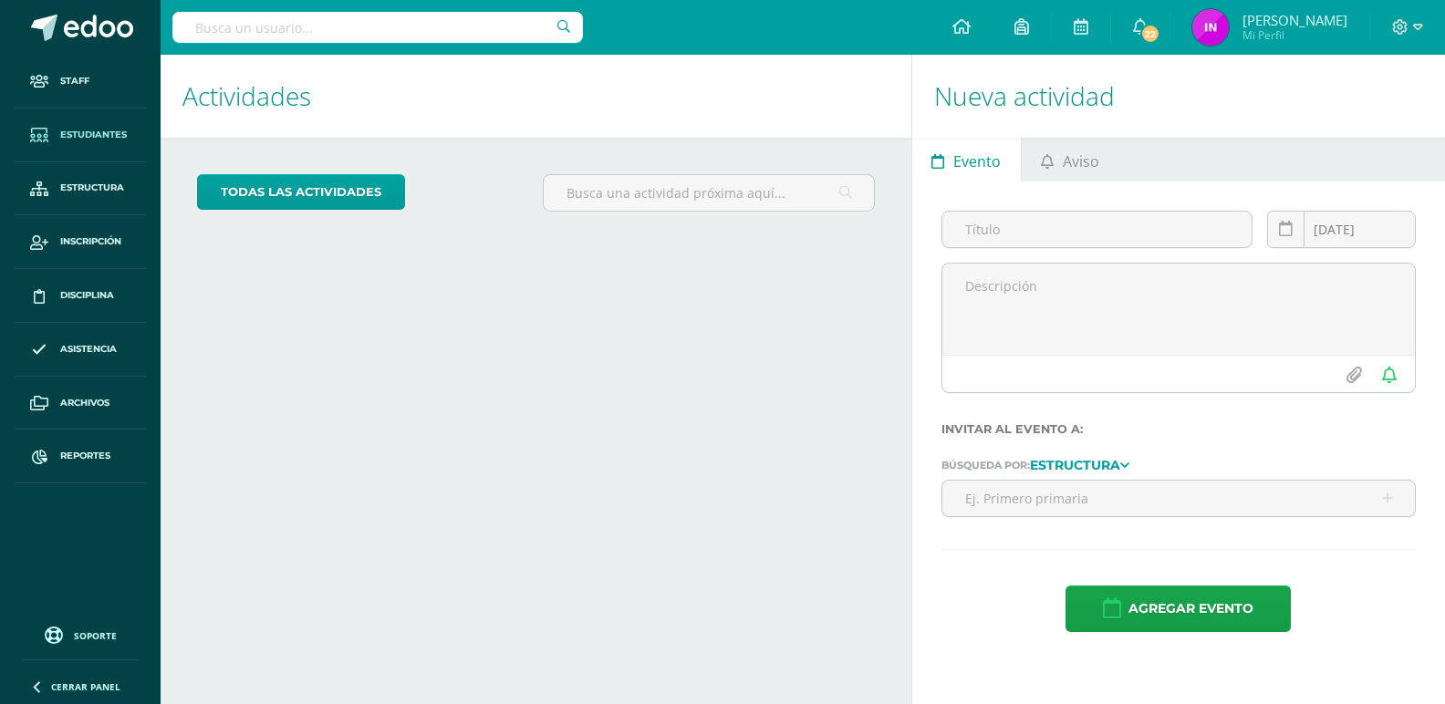
click at [87, 130] on span "Estudiantes" at bounding box center [93, 135] width 67 height 15
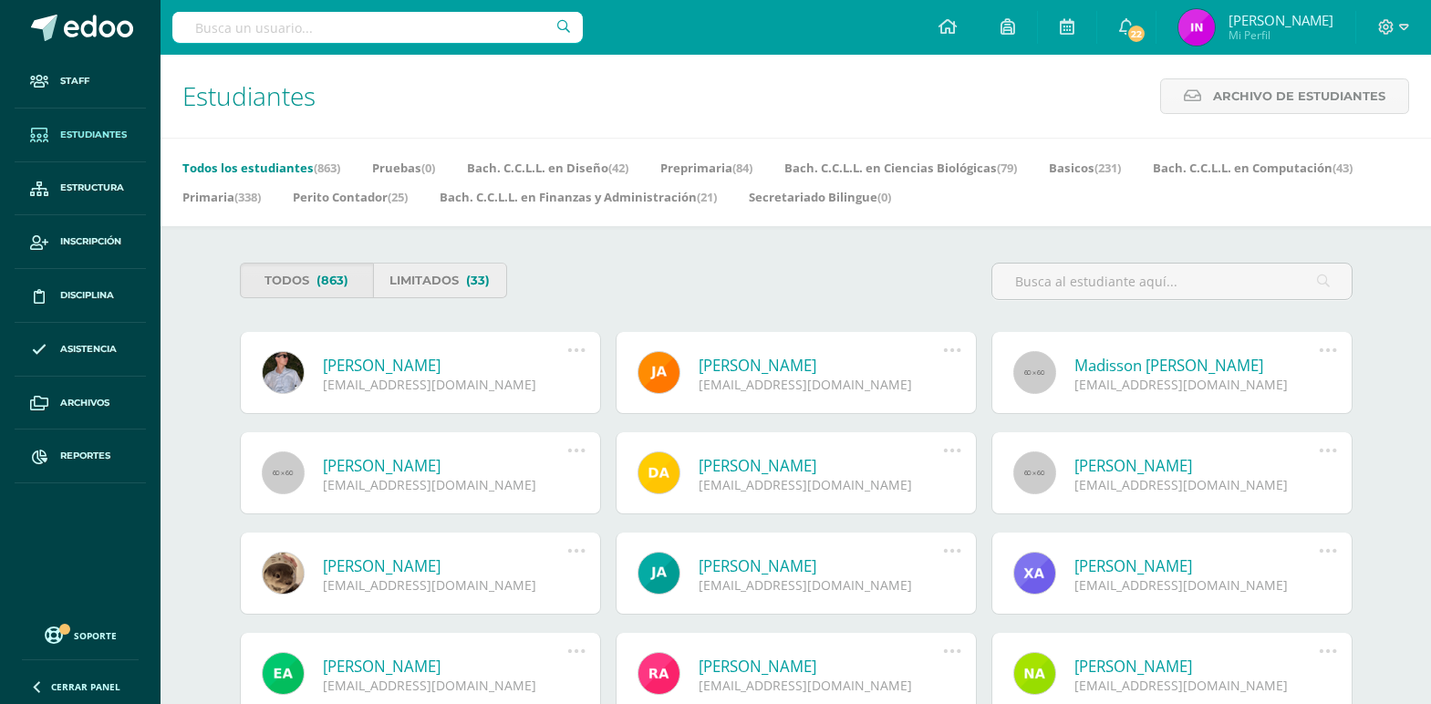
click at [433, 289] on link "Limitados (33)" at bounding box center [440, 281] width 134 height 36
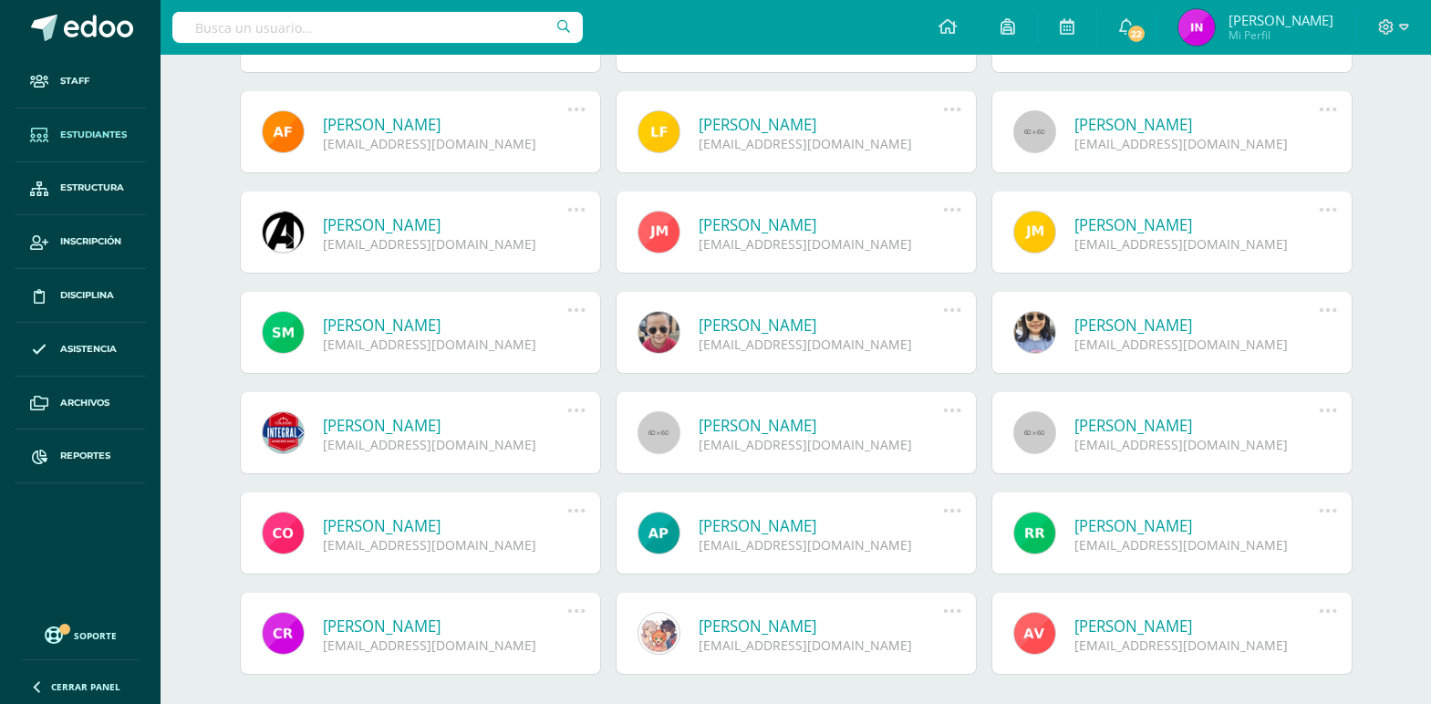
scroll to position [815, 0]
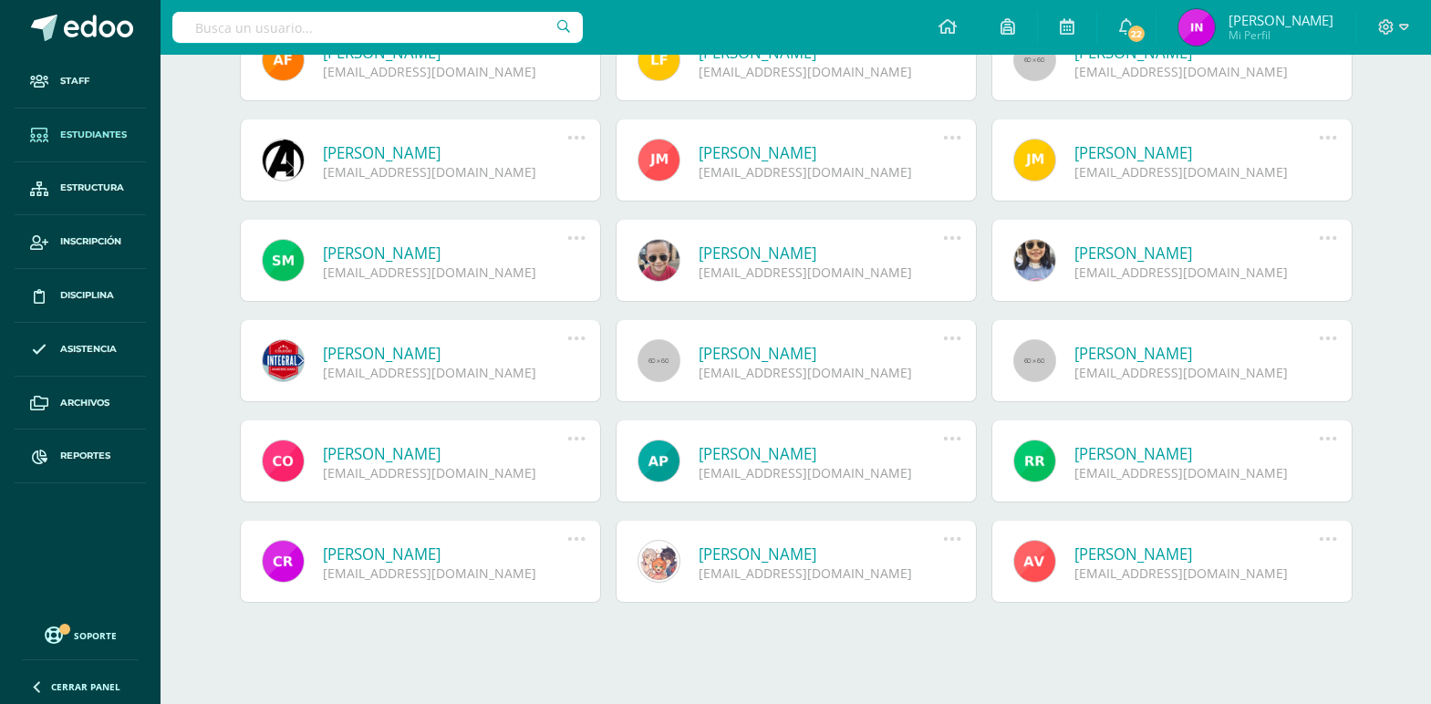
click at [576, 438] on icon at bounding box center [576, 439] width 20 height 20
click at [532, 545] on link "Reestablecer acceso" at bounding box center [542, 546] width 182 height 28
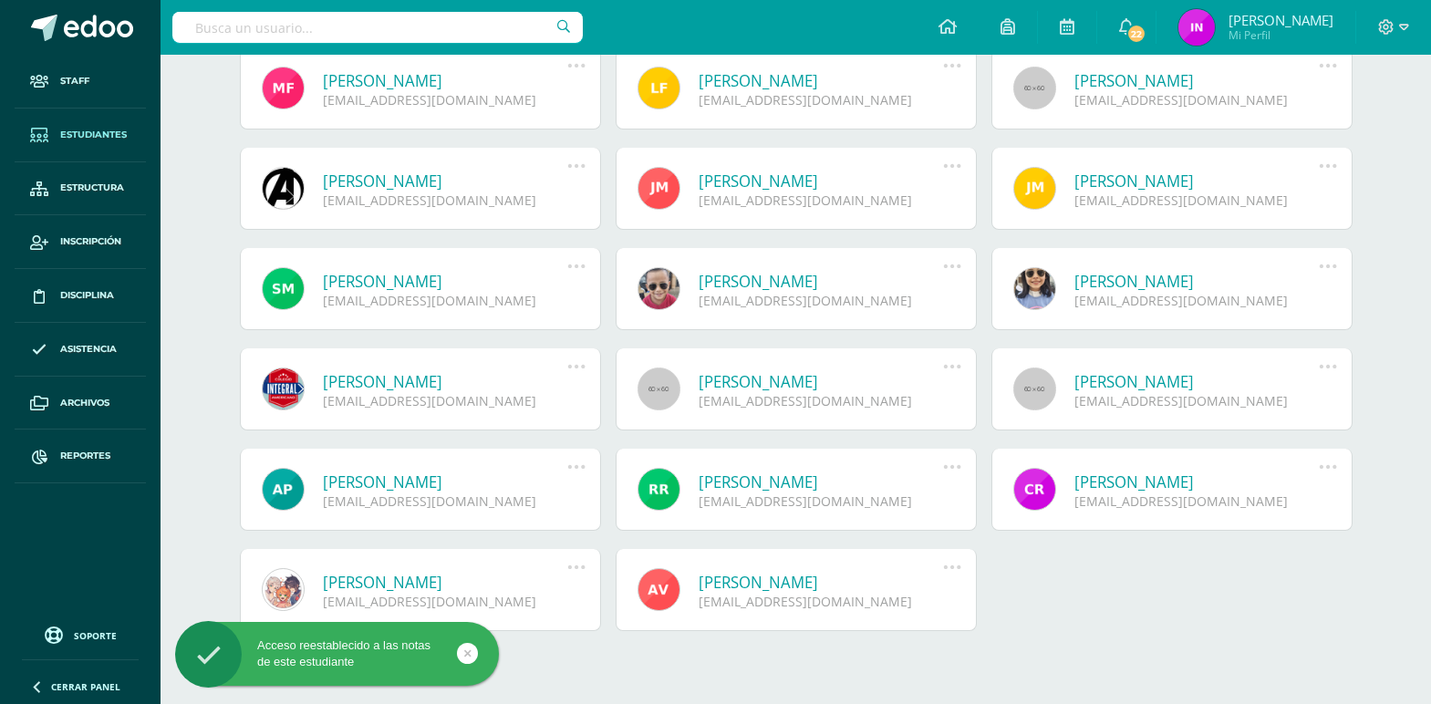
scroll to position [815, 0]
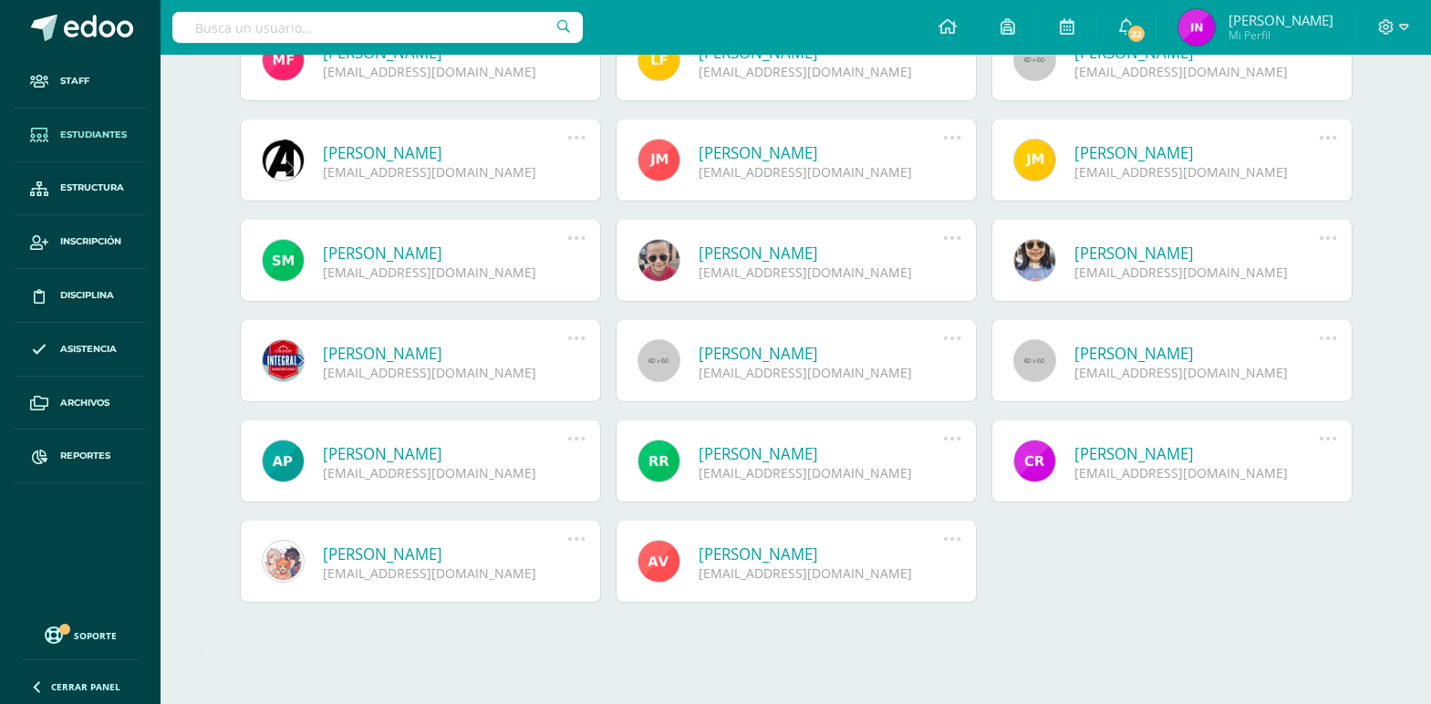
click at [1329, 338] on icon at bounding box center [1328, 338] width 20 height 20
click at [1284, 444] on link "Reestablecer acceso" at bounding box center [1294, 445] width 182 height 28
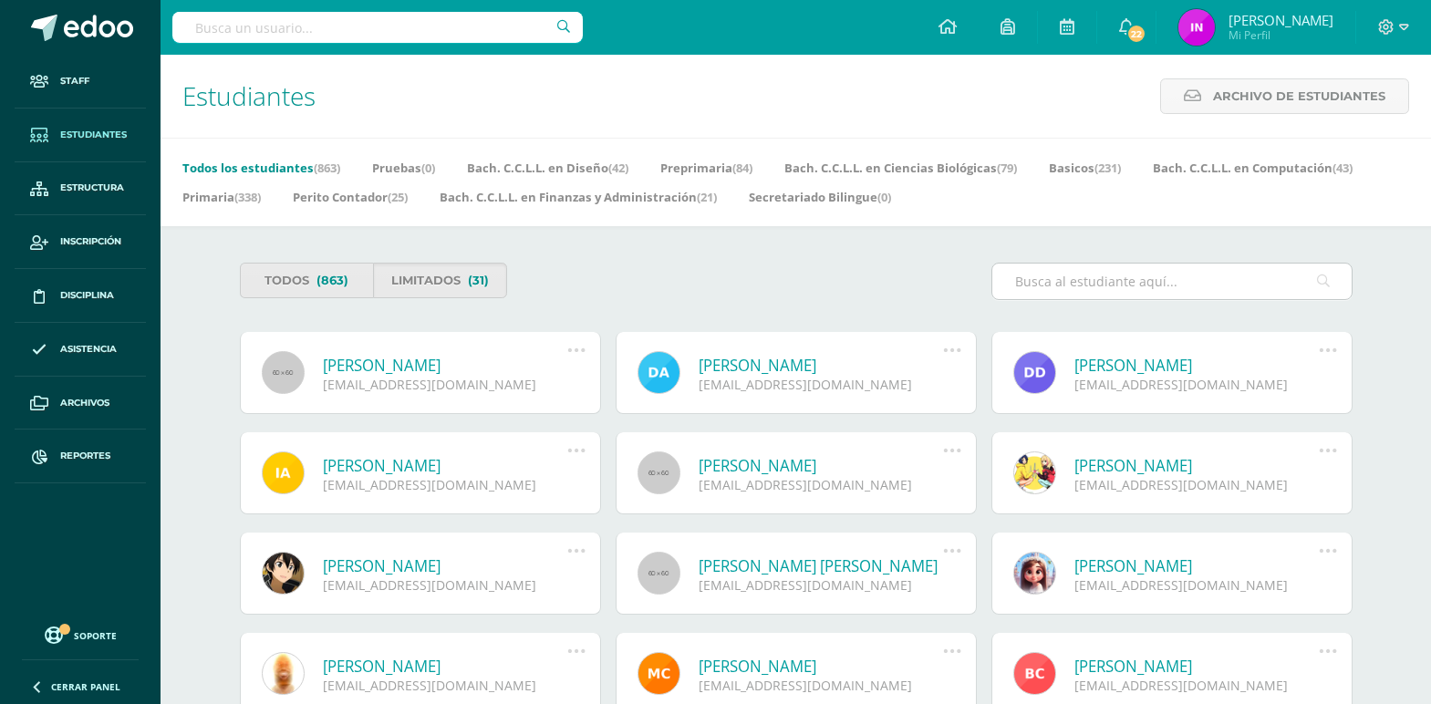
click at [1045, 281] on input "text" at bounding box center [1171, 282] width 359 height 36
click at [448, 269] on link "Limitados (31)" at bounding box center [440, 281] width 134 height 36
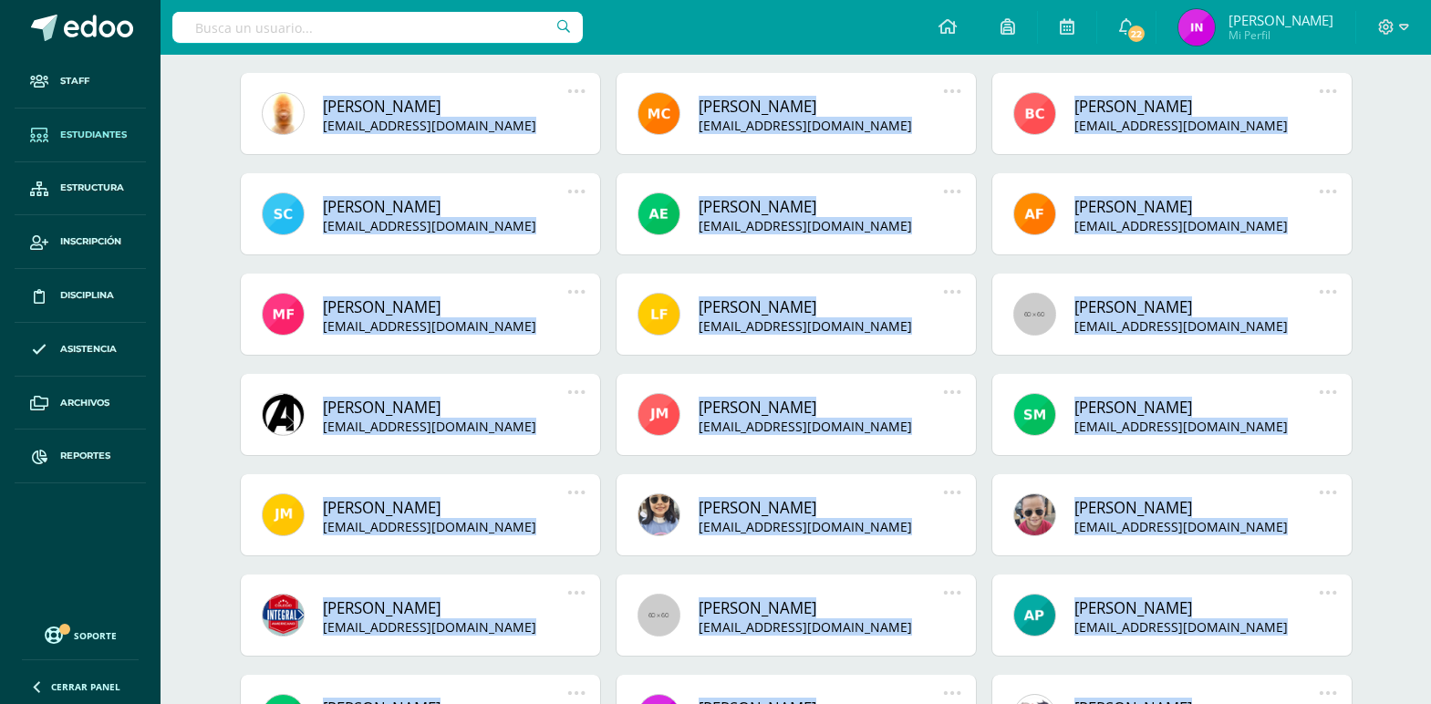
scroll to position [815, 0]
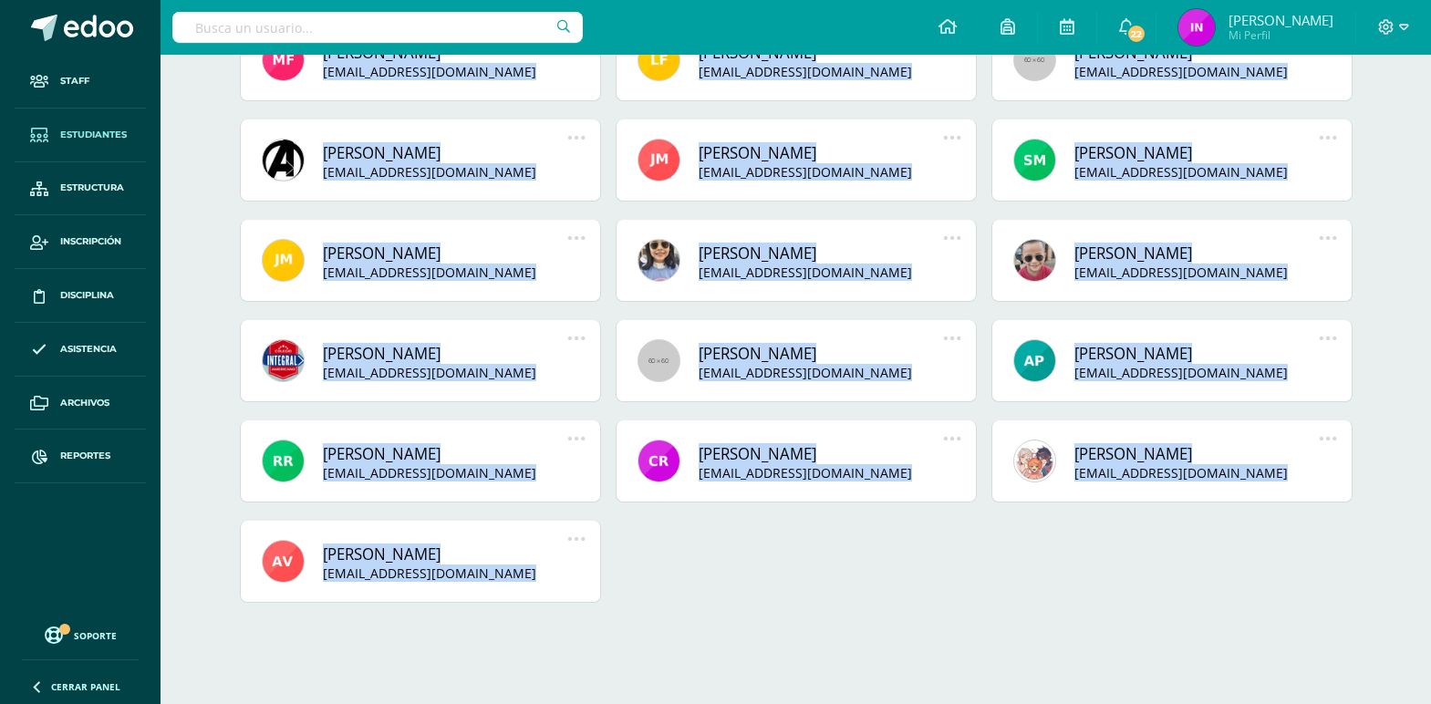
drag, startPoint x: 225, startPoint y: 247, endPoint x: 724, endPoint y: 719, distance: 686.5
click at [735, 573] on div "[PERSON_NAME] [EMAIL_ADDRESS][DOMAIN_NAME] Deshabilitar usuario Reenviar Invita…" at bounding box center [796, 69] width 1127 height 1104
drag, startPoint x: 220, startPoint y: 242, endPoint x: 916, endPoint y: 741, distance: 856.3
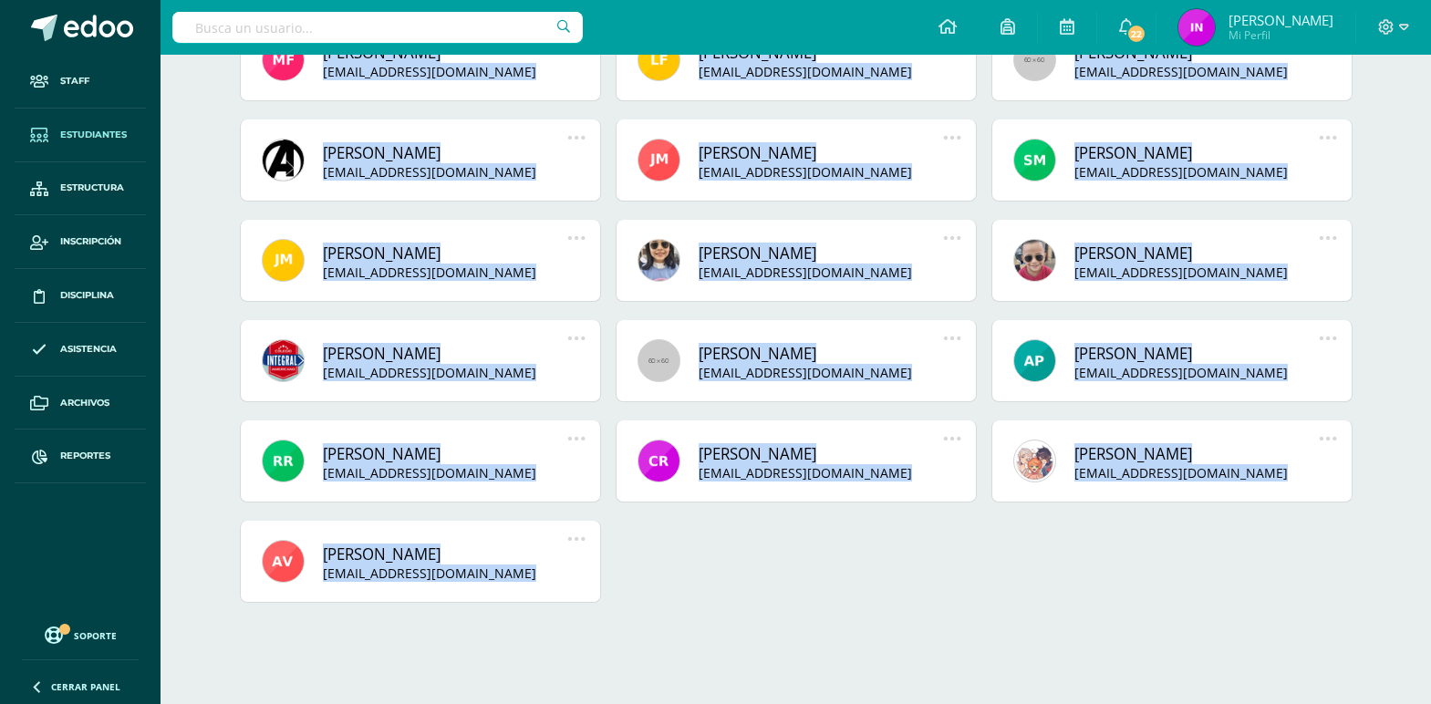
click at [704, 582] on div "[PERSON_NAME] [EMAIL_ADDRESS][DOMAIN_NAME] Deshabilitar usuario Reenviar Invita…" at bounding box center [796, 69] width 1127 height 1104
drag, startPoint x: 227, startPoint y: 250, endPoint x: 1043, endPoint y: 741, distance: 952.5
drag, startPoint x: 734, startPoint y: 624, endPoint x: 737, endPoint y: 605, distance: 19.3
click at [734, 623] on div at bounding box center [796, 644] width 1113 height 47
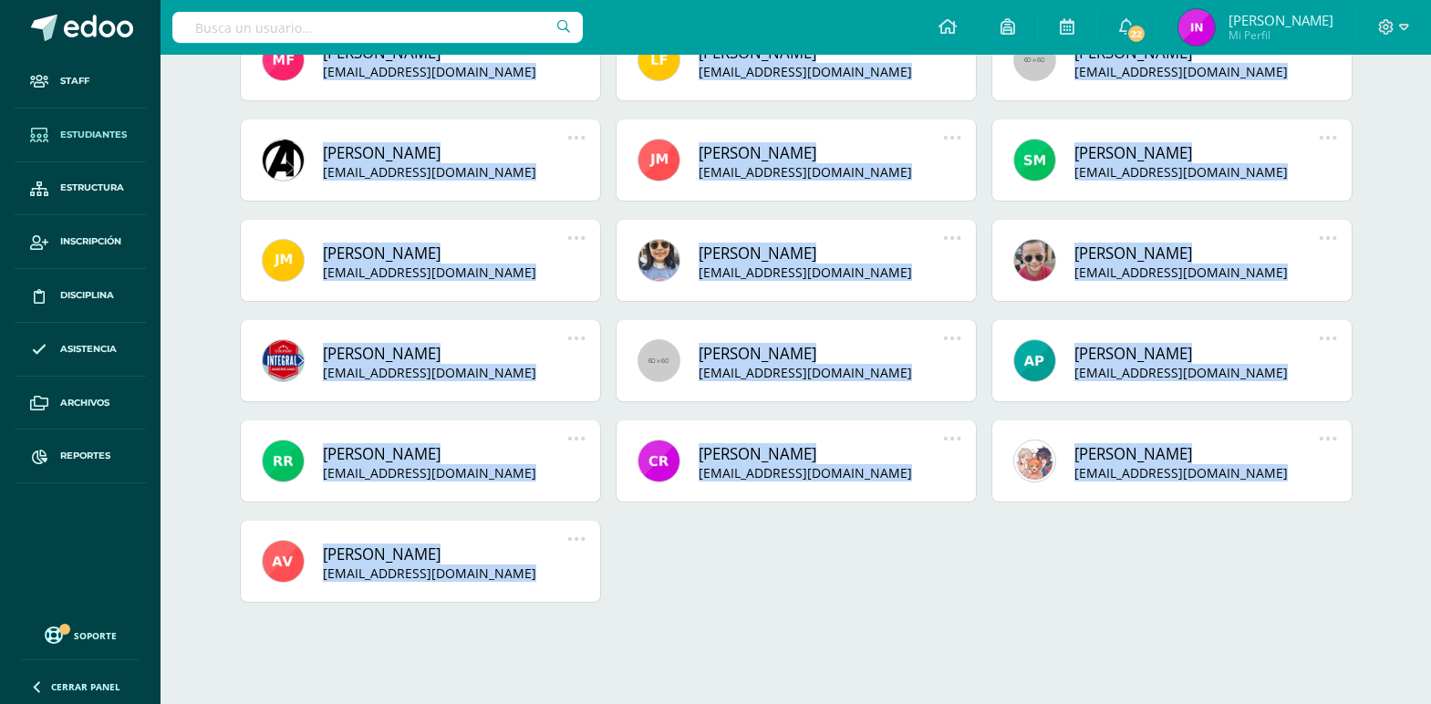
click at [737, 604] on div "[PERSON_NAME] [EMAIL_ADDRESS][DOMAIN_NAME] Deshabilitar usuario Reenviar Invita…" at bounding box center [796, 69] width 1127 height 1104
drag, startPoint x: 222, startPoint y: 243, endPoint x: 943, endPoint y: 741, distance: 876.7
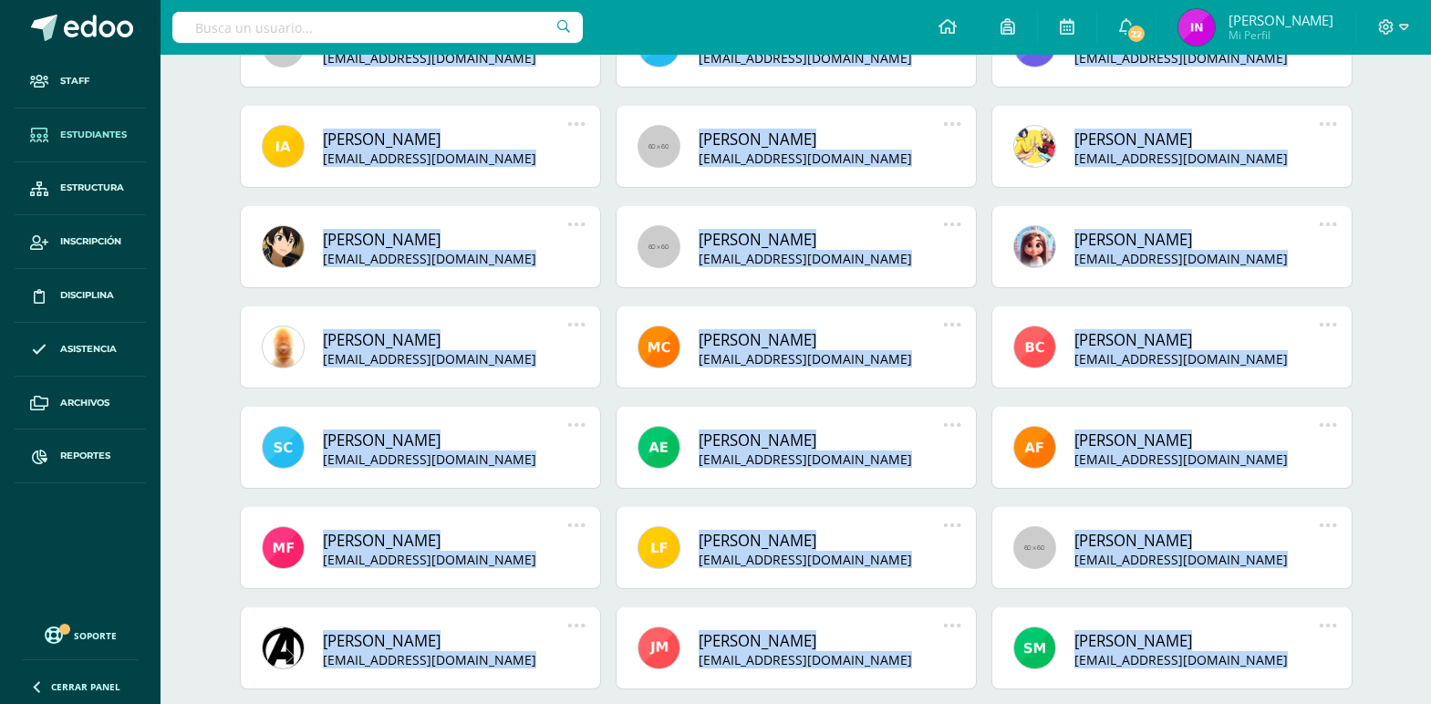
scroll to position [0, 0]
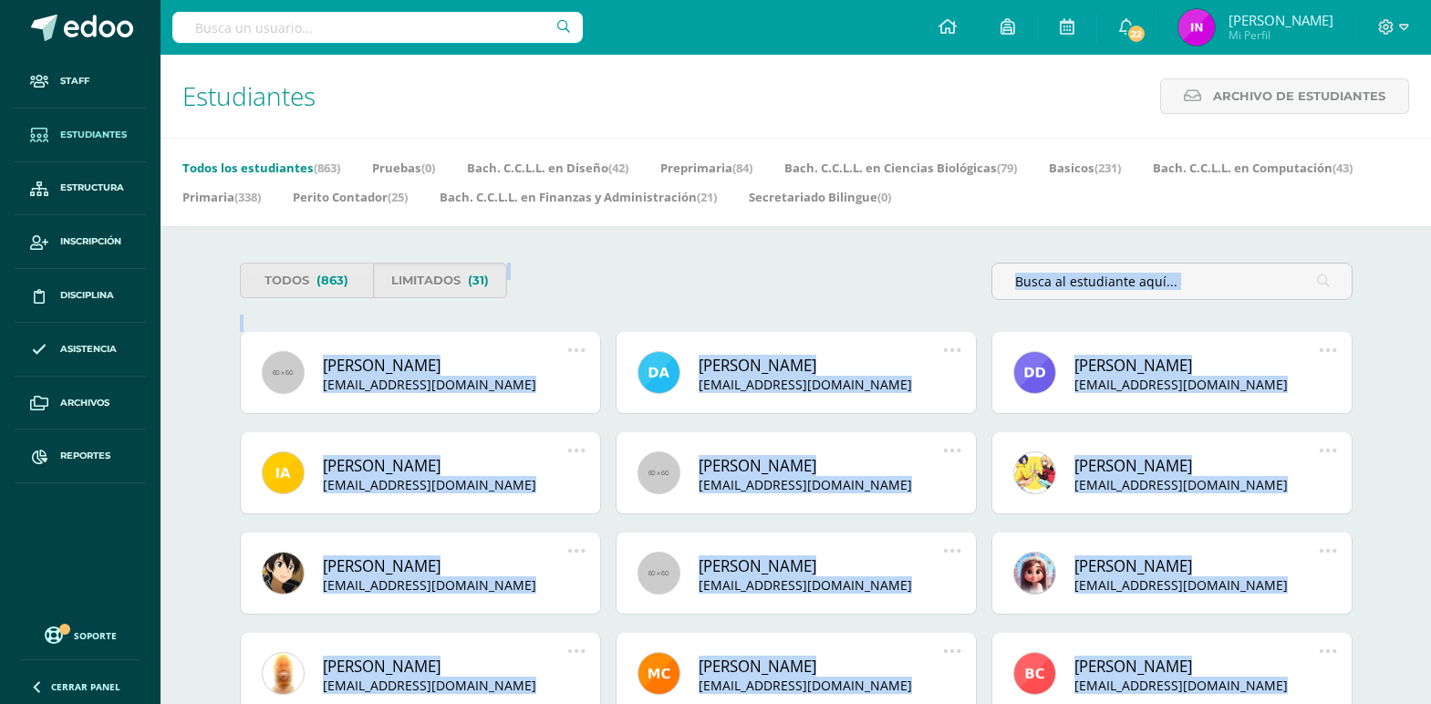
drag, startPoint x: 634, startPoint y: 284, endPoint x: 677, endPoint y: 297, distance: 45.0
click at [636, 285] on div "Todos (863) Limitados (31)" at bounding box center [515, 281] width 564 height 36
click at [751, 289] on div "Todos (863) Limitados (31)" at bounding box center [515, 281] width 564 height 36
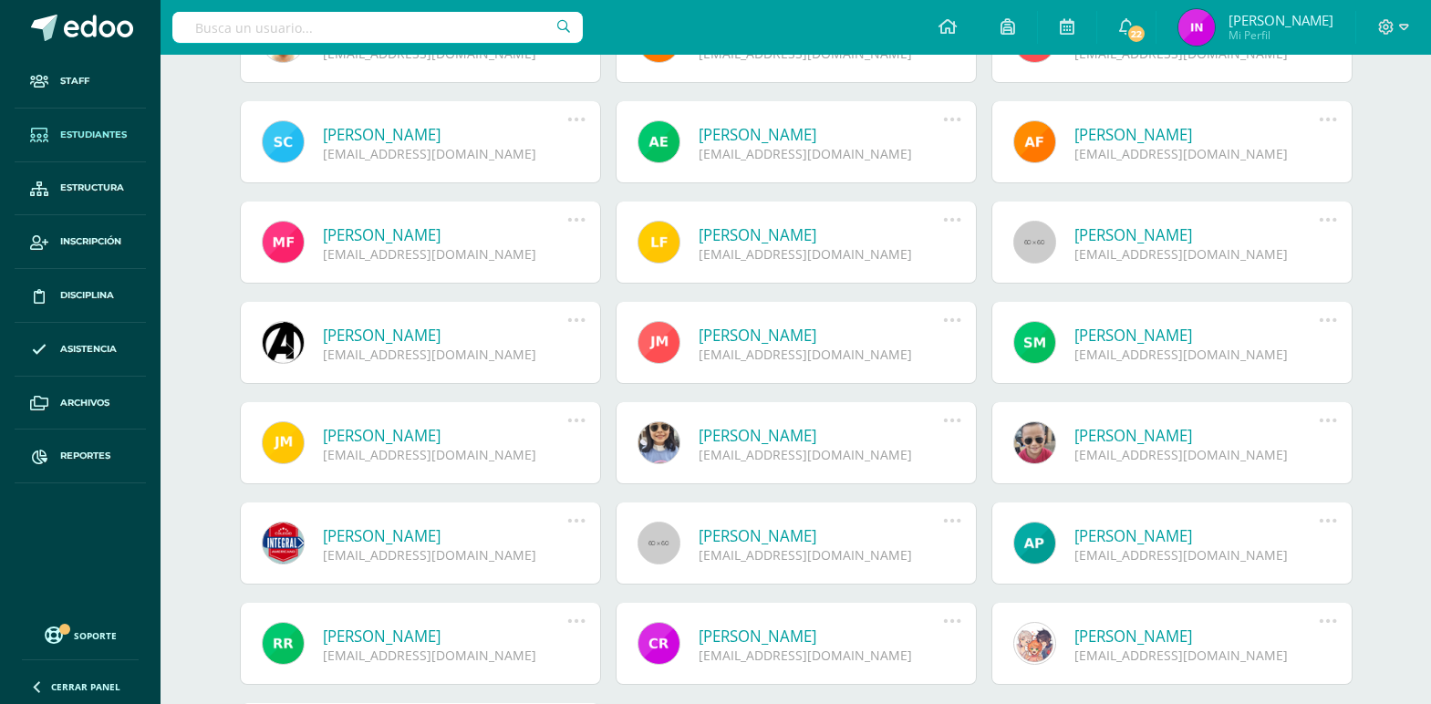
scroll to position [541, 0]
